Goal: Find specific page/section: Find specific page/section

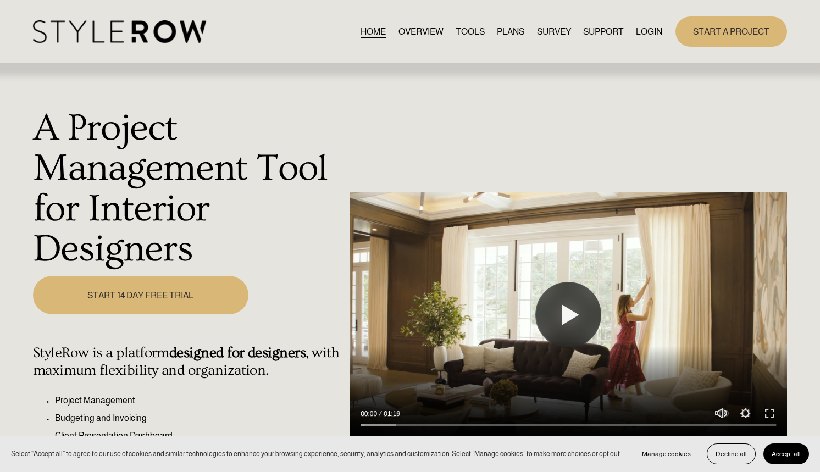
drag, startPoint x: 0, startPoint y: 0, endPoint x: 639, endPoint y: 24, distance: 639.2
click at [638, 24] on link "LOGIN" at bounding box center [649, 31] width 26 height 15
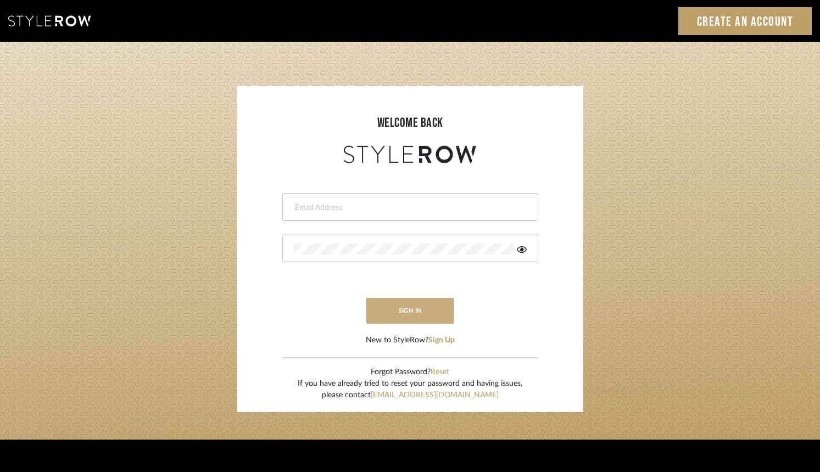
type input "jen@luxedesignny.com"
click at [417, 312] on button "sign in" at bounding box center [410, 311] width 88 height 26
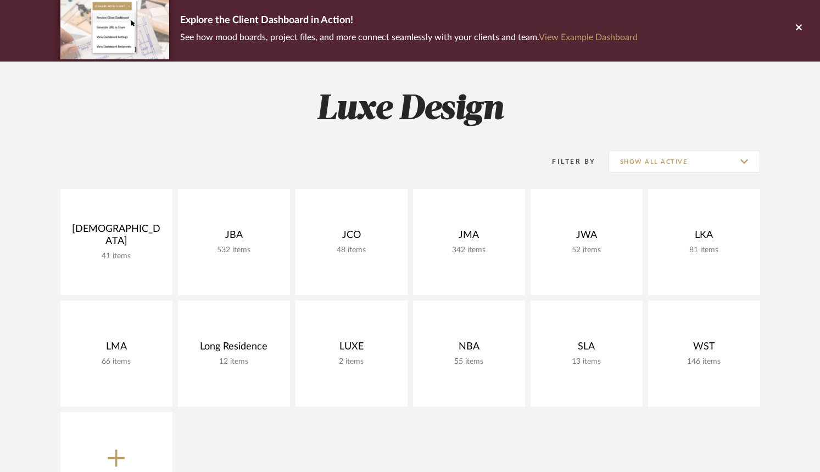
scroll to position [86, 0]
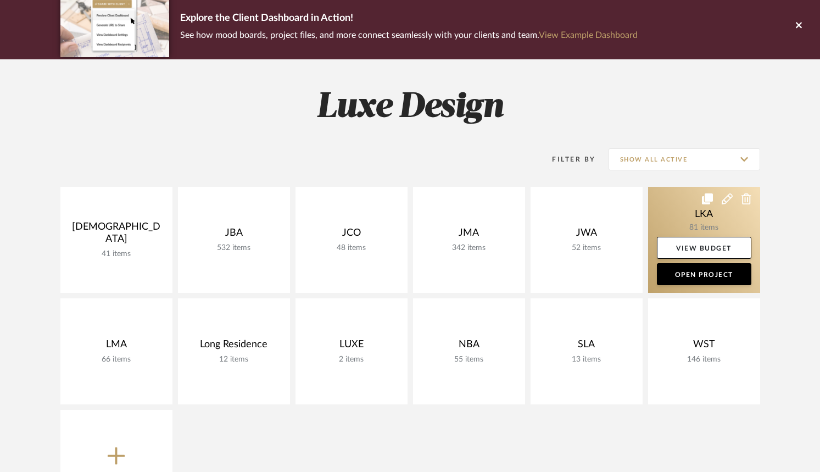
click at [689, 221] on link at bounding box center [704, 240] width 112 height 106
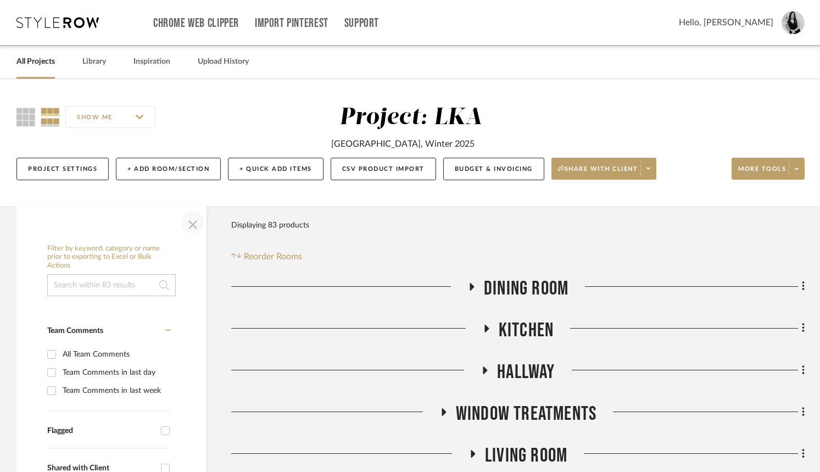
click at [192, 226] on span "button" at bounding box center [193, 222] width 26 height 26
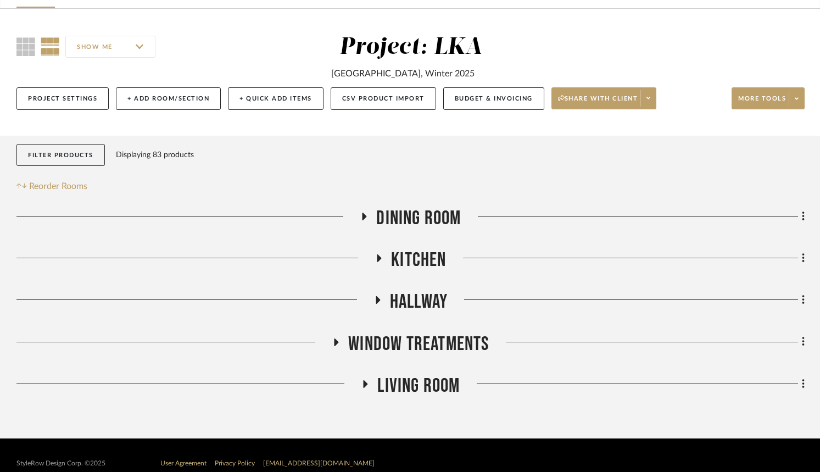
scroll to position [71, 0]
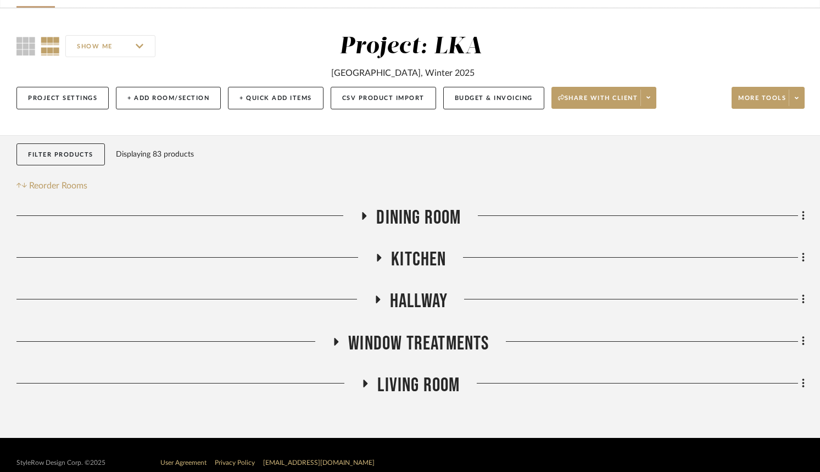
click at [370, 385] on icon at bounding box center [365, 383] width 13 height 8
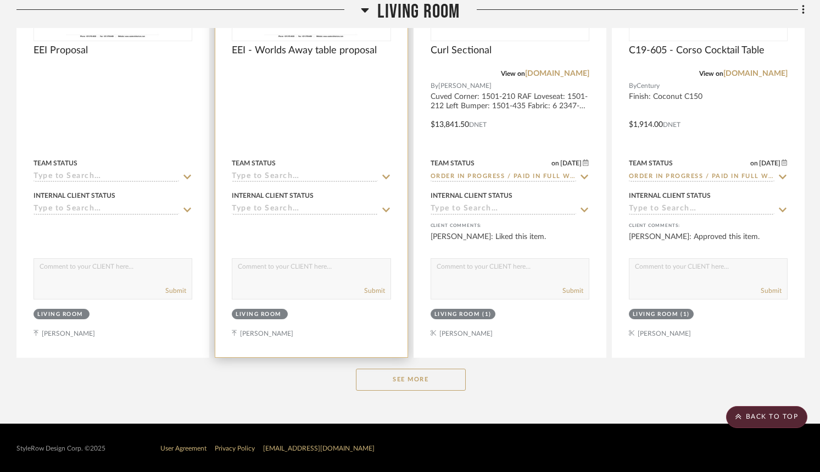
scroll to position [613, 0]
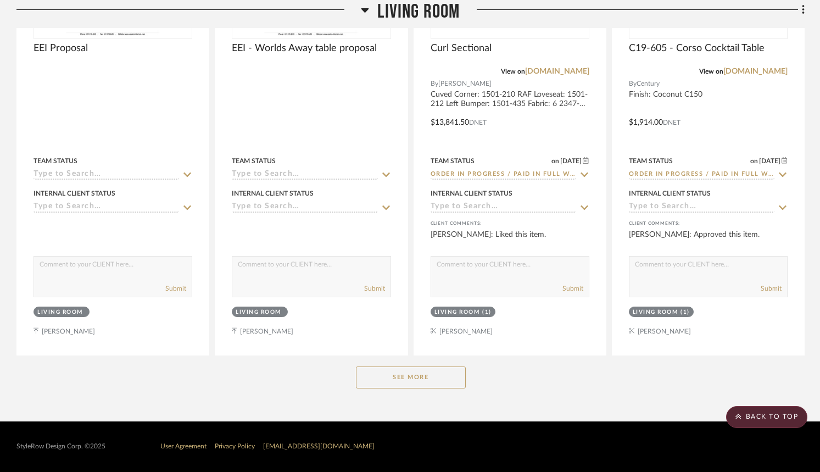
click at [414, 382] on button "See More" at bounding box center [411, 377] width 110 height 22
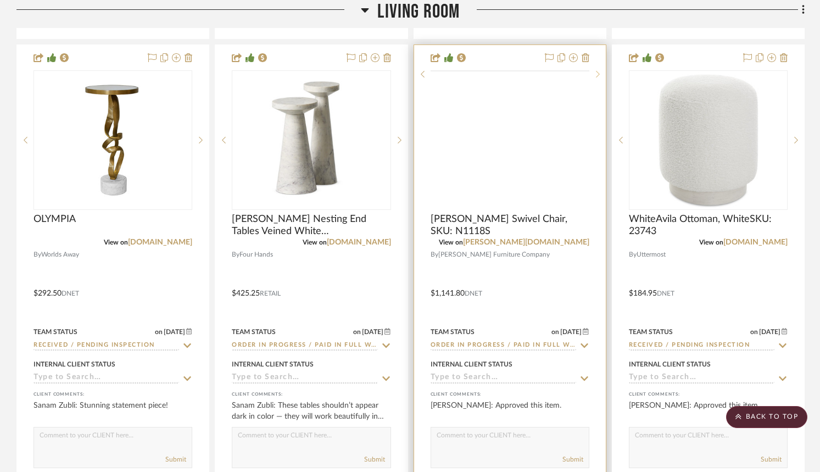
scroll to position [1415, 0]
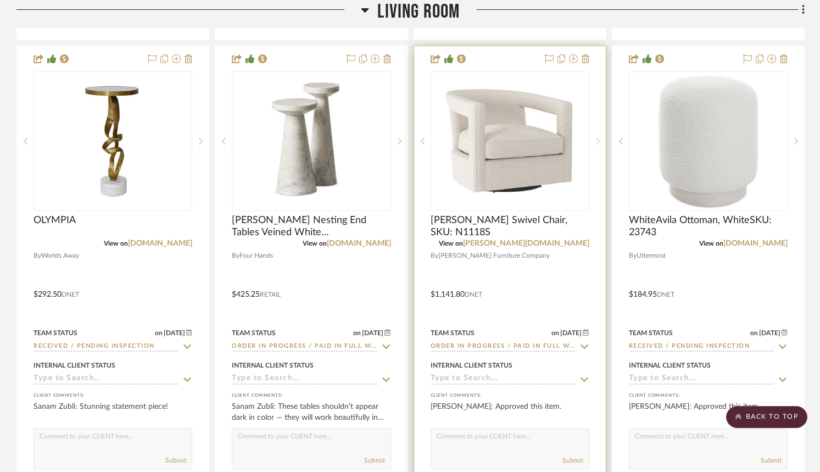
click at [597, 146] on div at bounding box center [597, 141] width 16 height 140
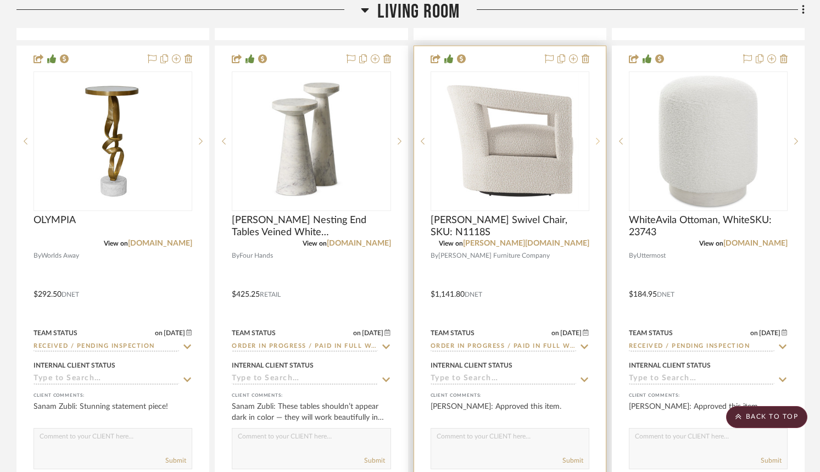
click at [596, 146] on div at bounding box center [597, 141] width 16 height 140
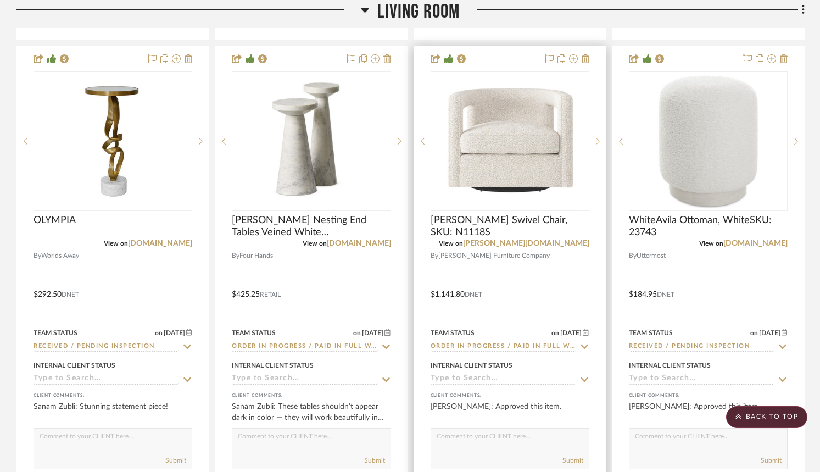
click at [596, 146] on div at bounding box center [597, 141] width 16 height 140
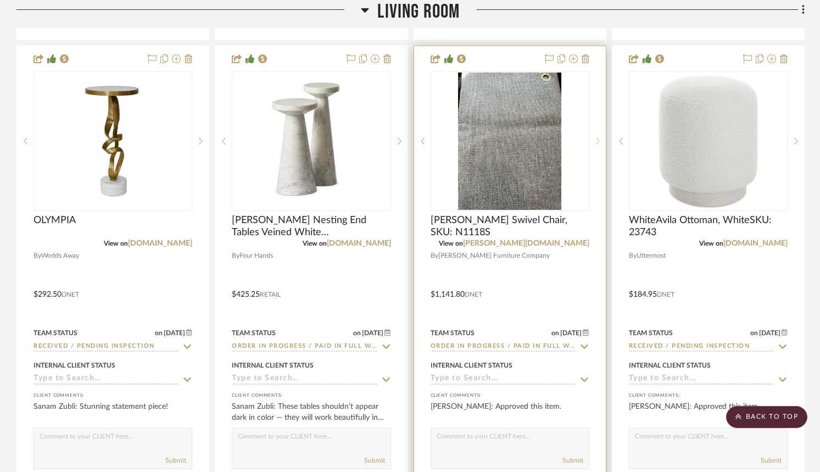
click at [596, 146] on div at bounding box center [597, 141] width 16 height 140
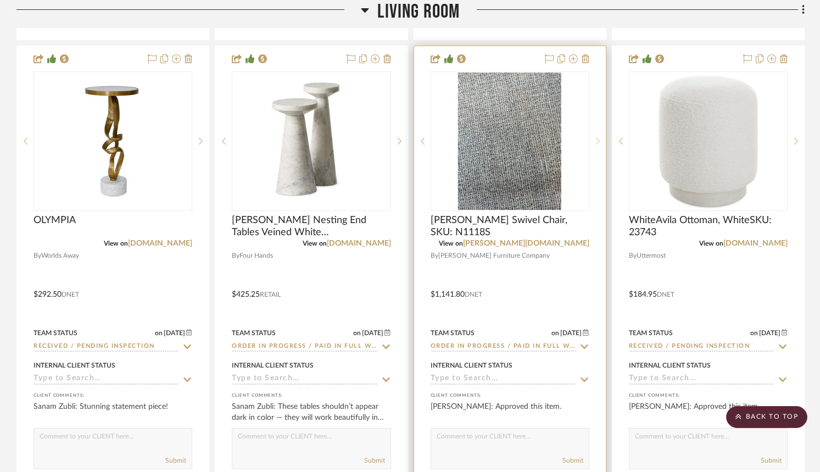
click at [596, 146] on div at bounding box center [597, 141] width 16 height 140
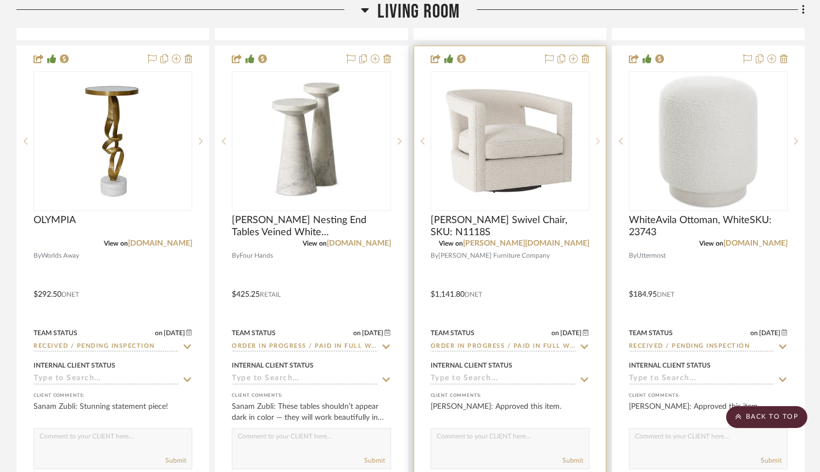
click at [596, 146] on div at bounding box center [597, 141] width 16 height 140
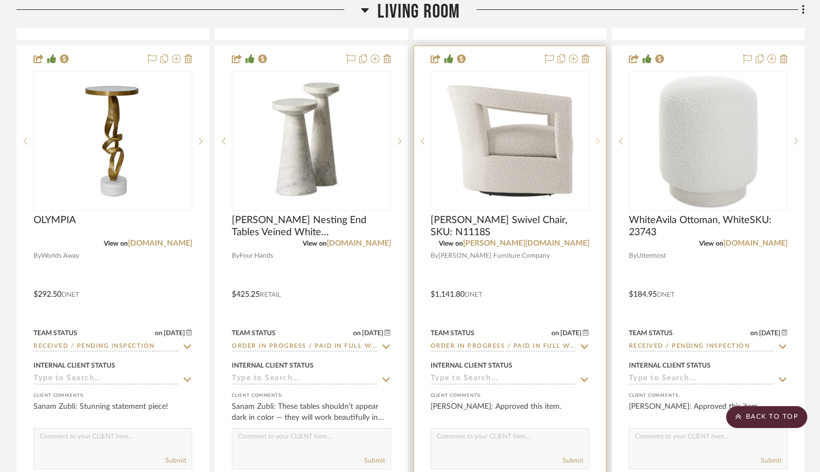
click at [596, 146] on div at bounding box center [597, 141] width 16 height 140
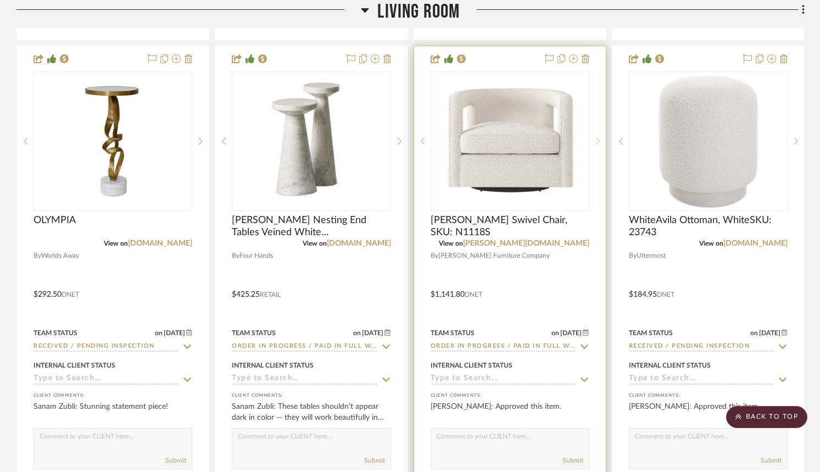
click at [596, 146] on div at bounding box center [597, 141] width 16 height 140
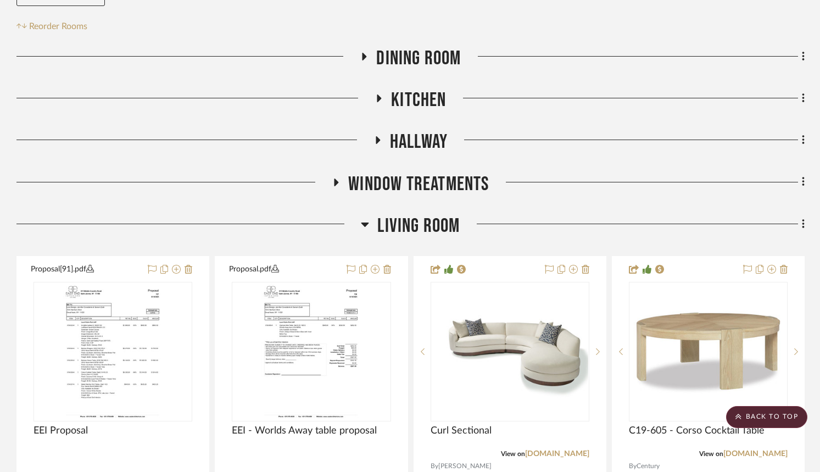
scroll to position [0, 0]
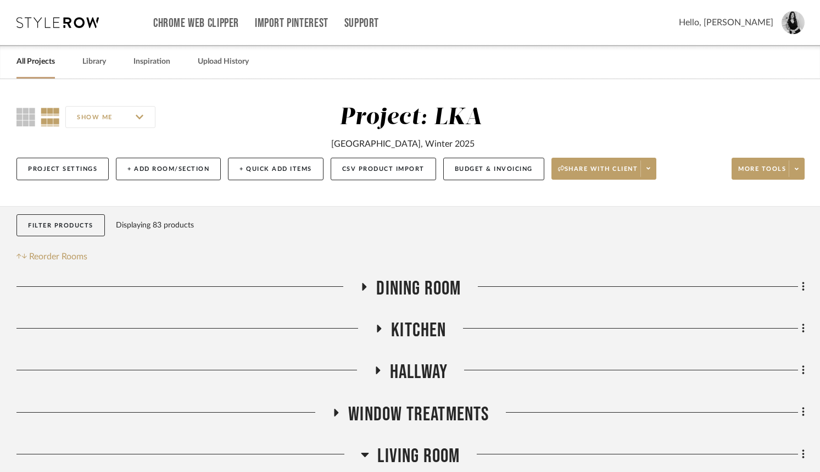
click at [368, 287] on icon at bounding box center [364, 287] width 13 height 8
